Goal: Task Accomplishment & Management: Manage account settings

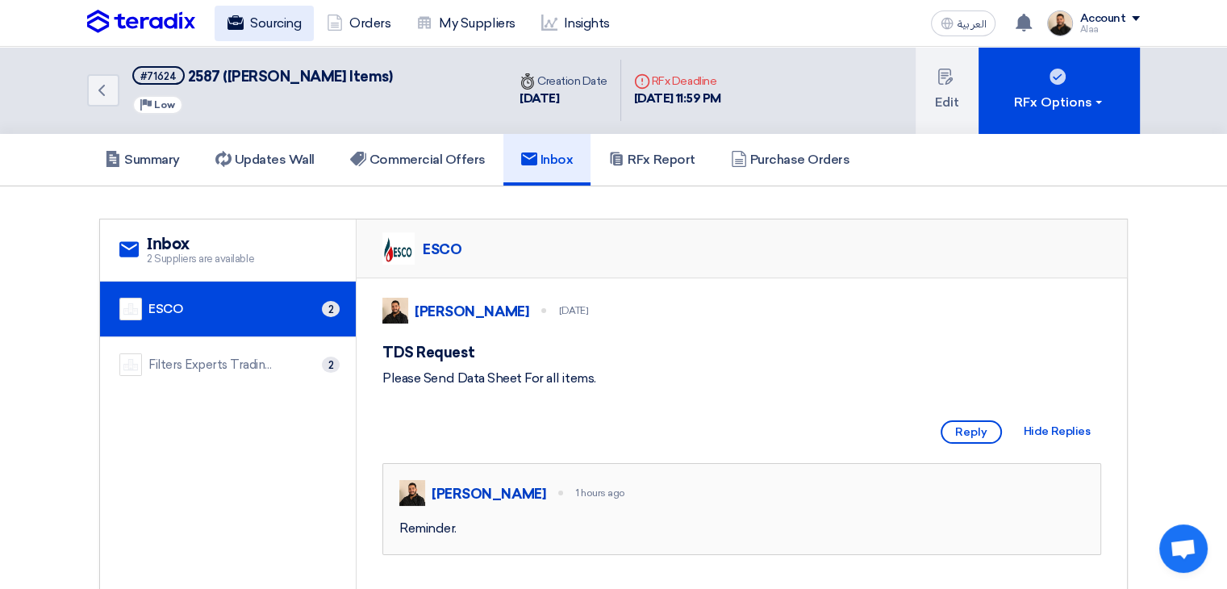
click at [274, 17] on link "Sourcing" at bounding box center [264, 24] width 99 height 36
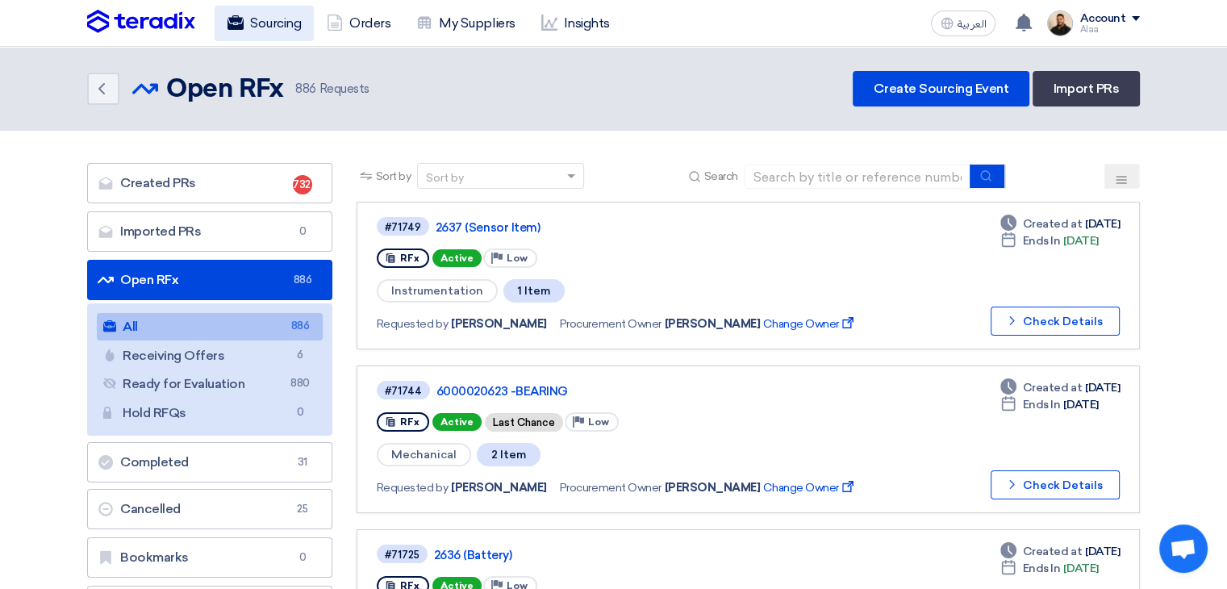
click at [269, 22] on link "Sourcing" at bounding box center [264, 24] width 99 height 36
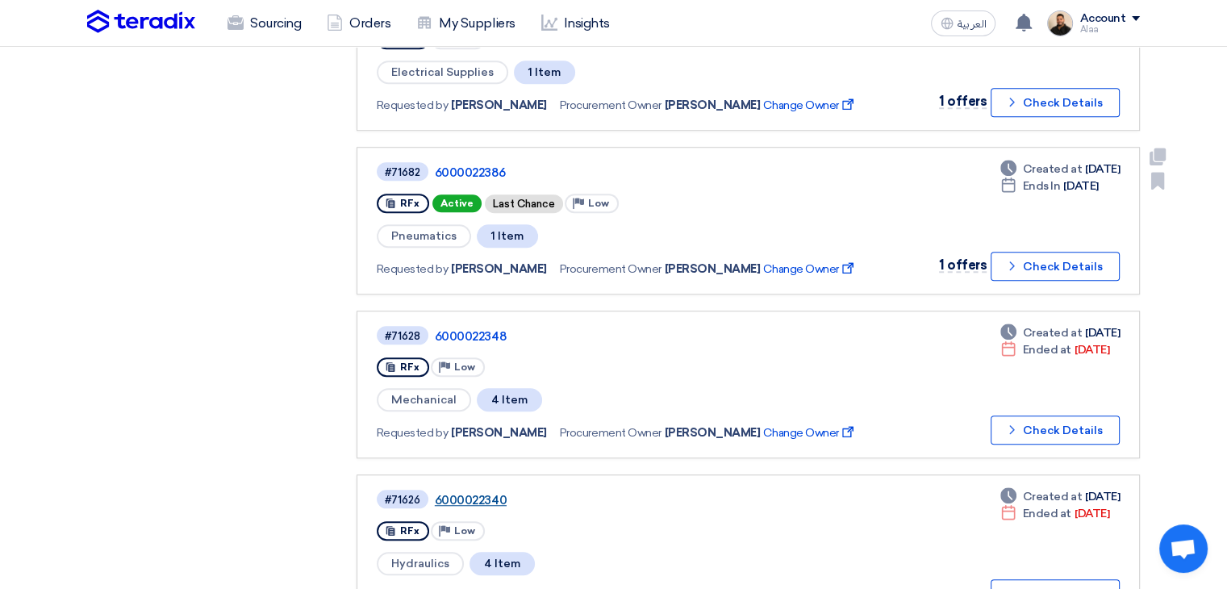
scroll to position [1291, 0]
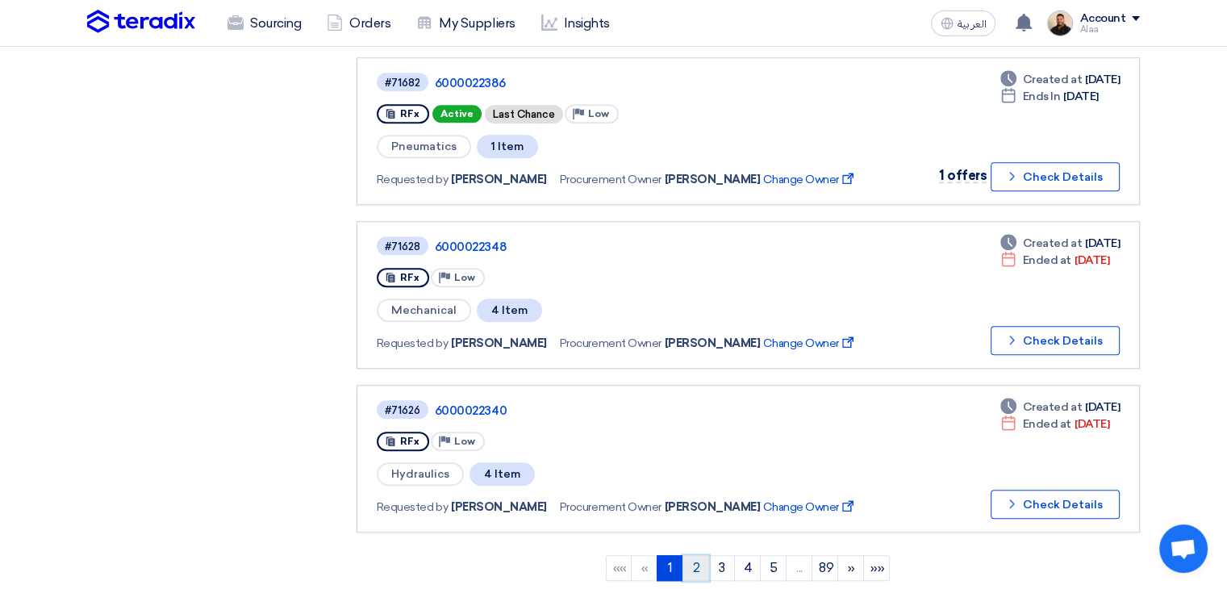
click at [687, 555] on link "2" at bounding box center [696, 568] width 27 height 26
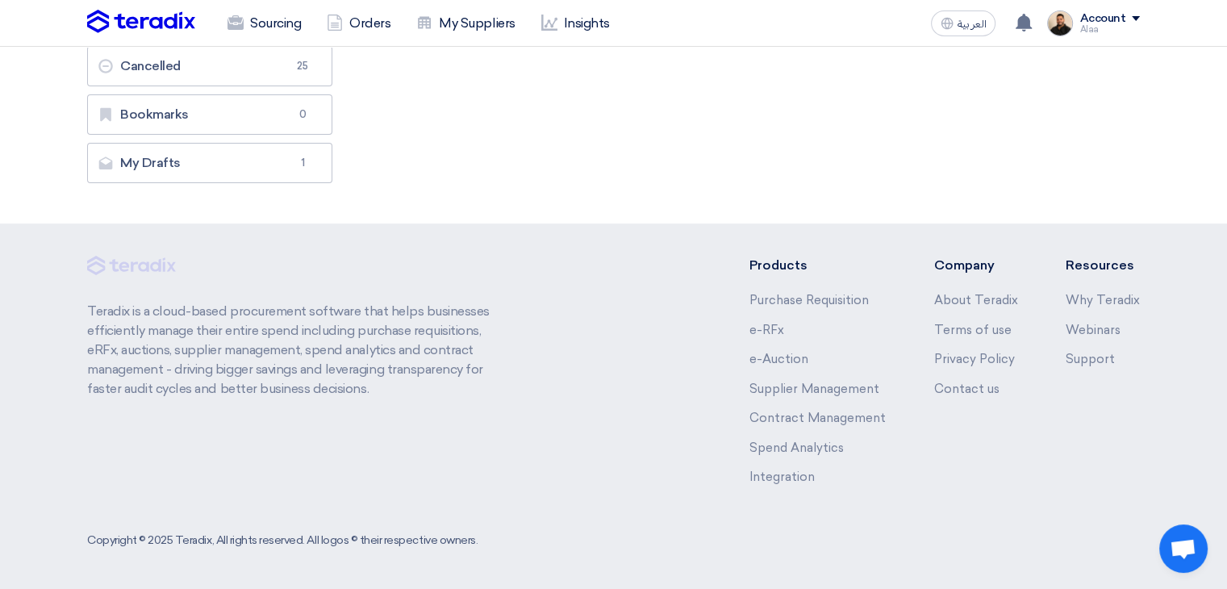
scroll to position [0, 0]
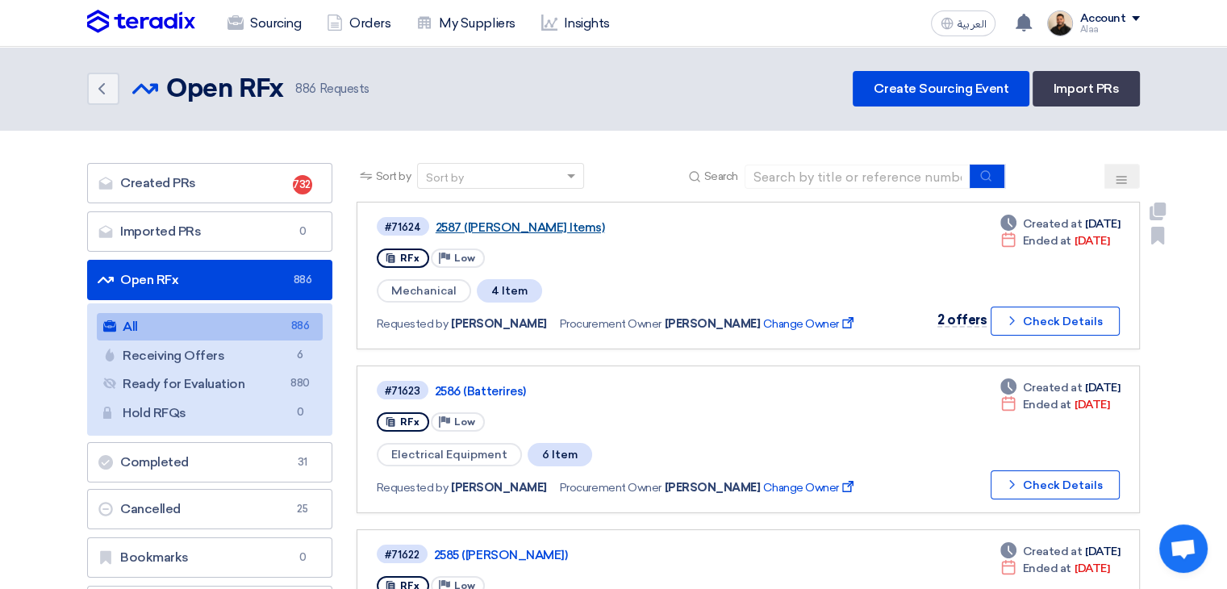
click at [506, 224] on link "2587 ([PERSON_NAME] Items)" at bounding box center [637, 227] width 403 height 15
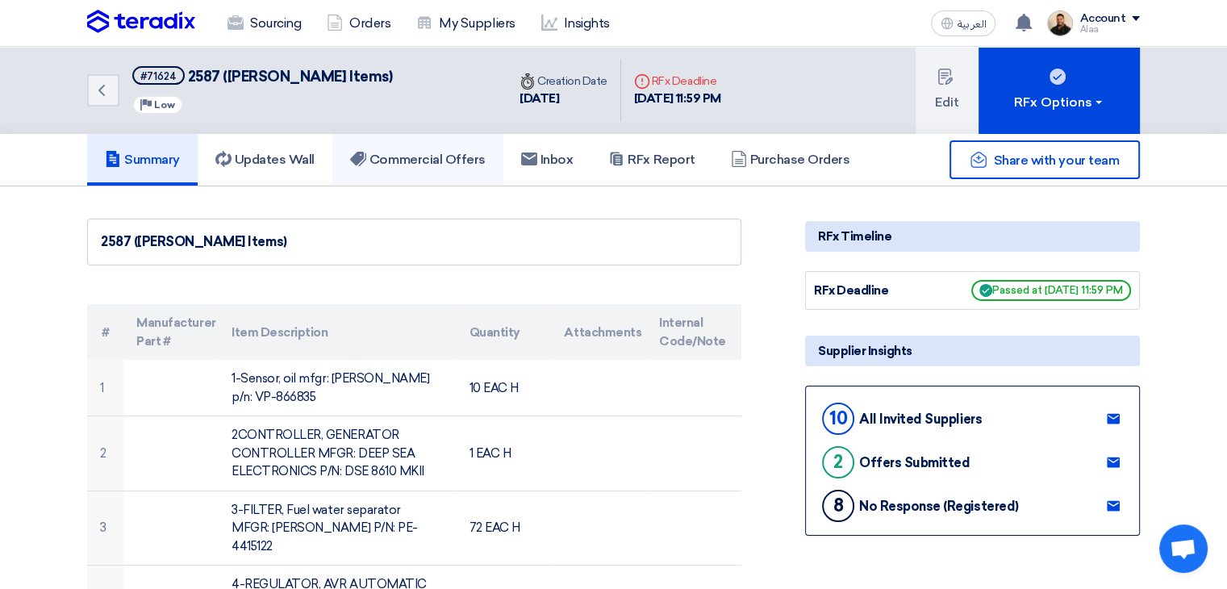
click at [413, 156] on h5 "Commercial Offers" at bounding box center [418, 160] width 136 height 16
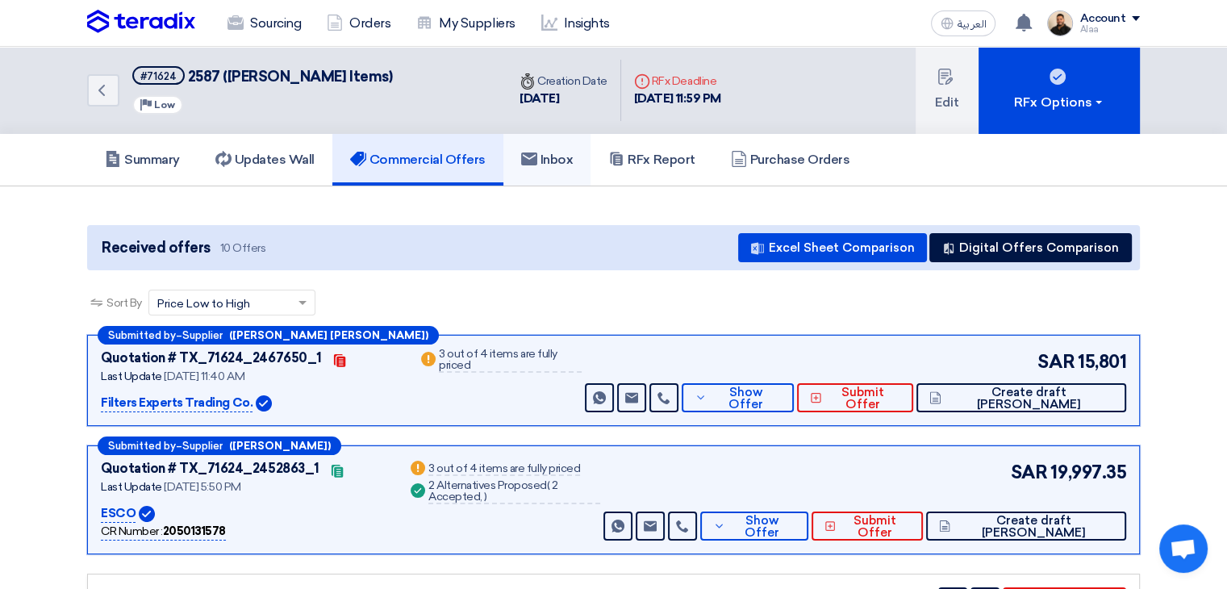
click at [551, 149] on link "Inbox" at bounding box center [547, 160] width 88 height 52
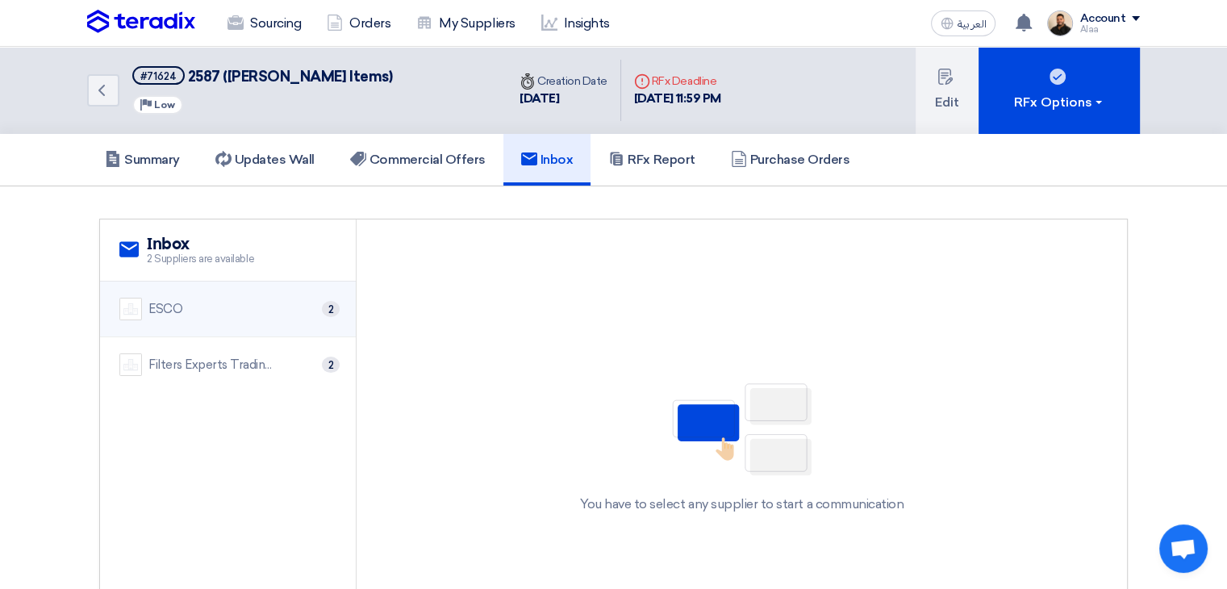
click at [291, 311] on div "ESCO 2" at bounding box center [227, 309] width 217 height 23
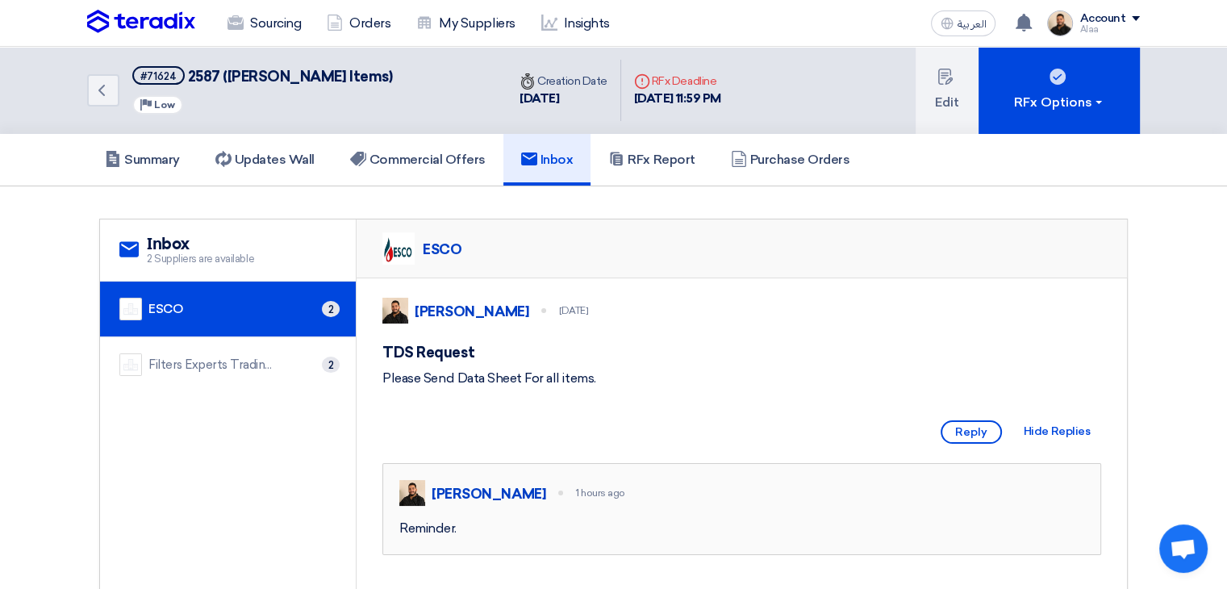
drag, startPoint x: 693, startPoint y: 261, endPoint x: 566, endPoint y: 240, distance: 129.2
click at [691, 261] on div "ESCO" at bounding box center [742, 248] width 771 height 59
click at [282, 15] on link "Sourcing" at bounding box center [264, 24] width 99 height 36
